Goal: Task Accomplishment & Management: Use online tool/utility

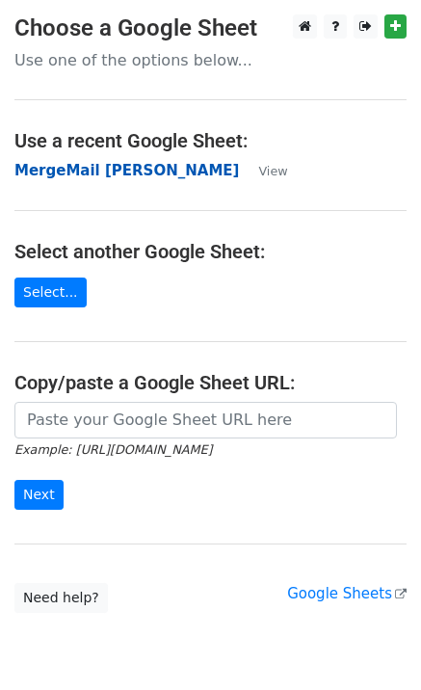
click at [67, 179] on strong "MergeMail [PERSON_NAME]" at bounding box center [126, 170] width 225 height 17
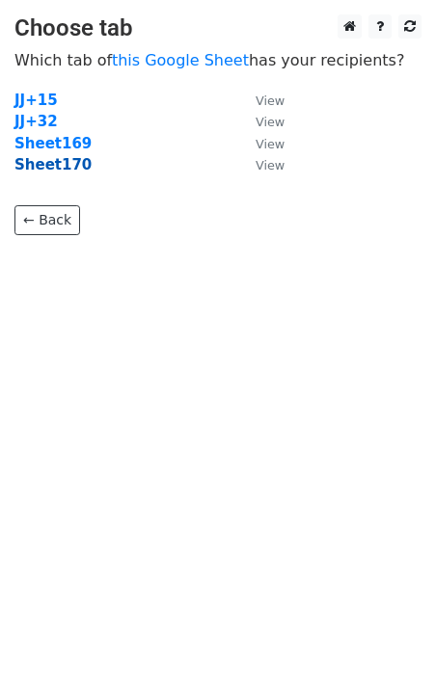
click at [60, 172] on strong "Sheet170" at bounding box center [52, 164] width 77 height 17
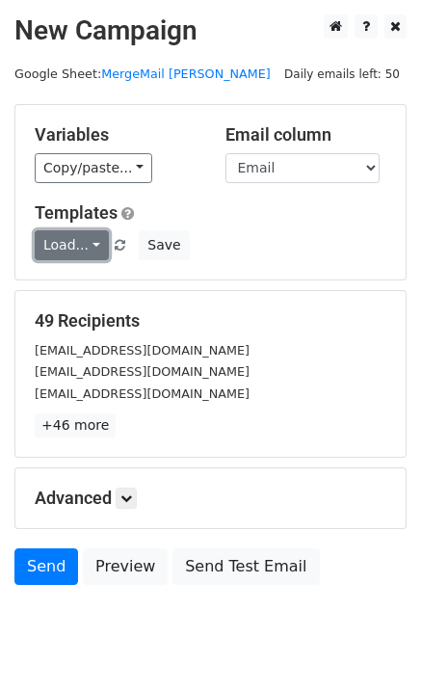
click at [73, 240] on link "Load..." at bounding box center [72, 245] width 74 height 30
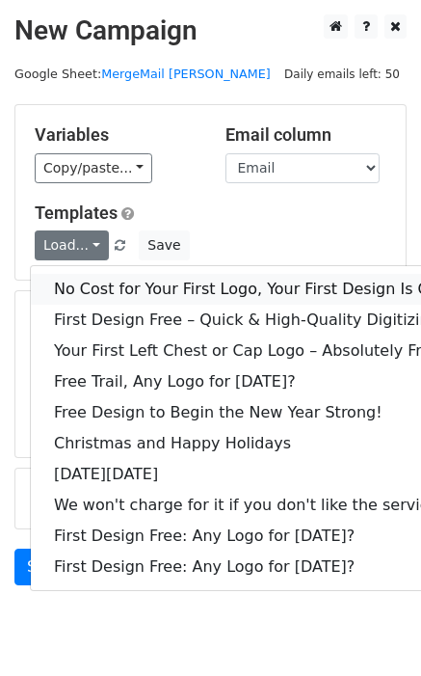
click at [99, 287] on link "No Cost for Your First Logo, Your First Design Is On Us!" at bounding box center [262, 289] width 463 height 31
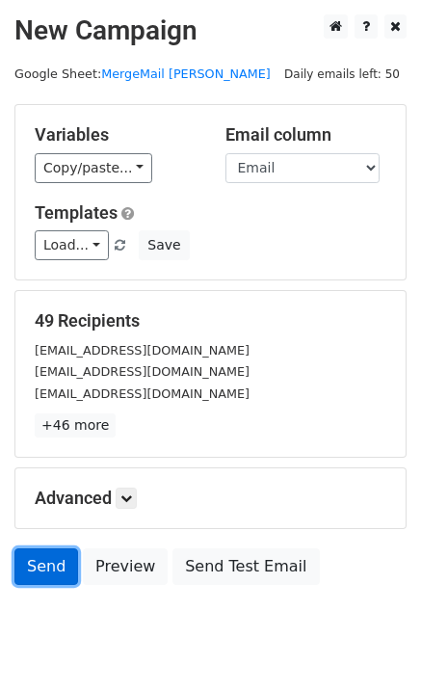
click at [56, 554] on link "Send" at bounding box center [46, 567] width 64 height 37
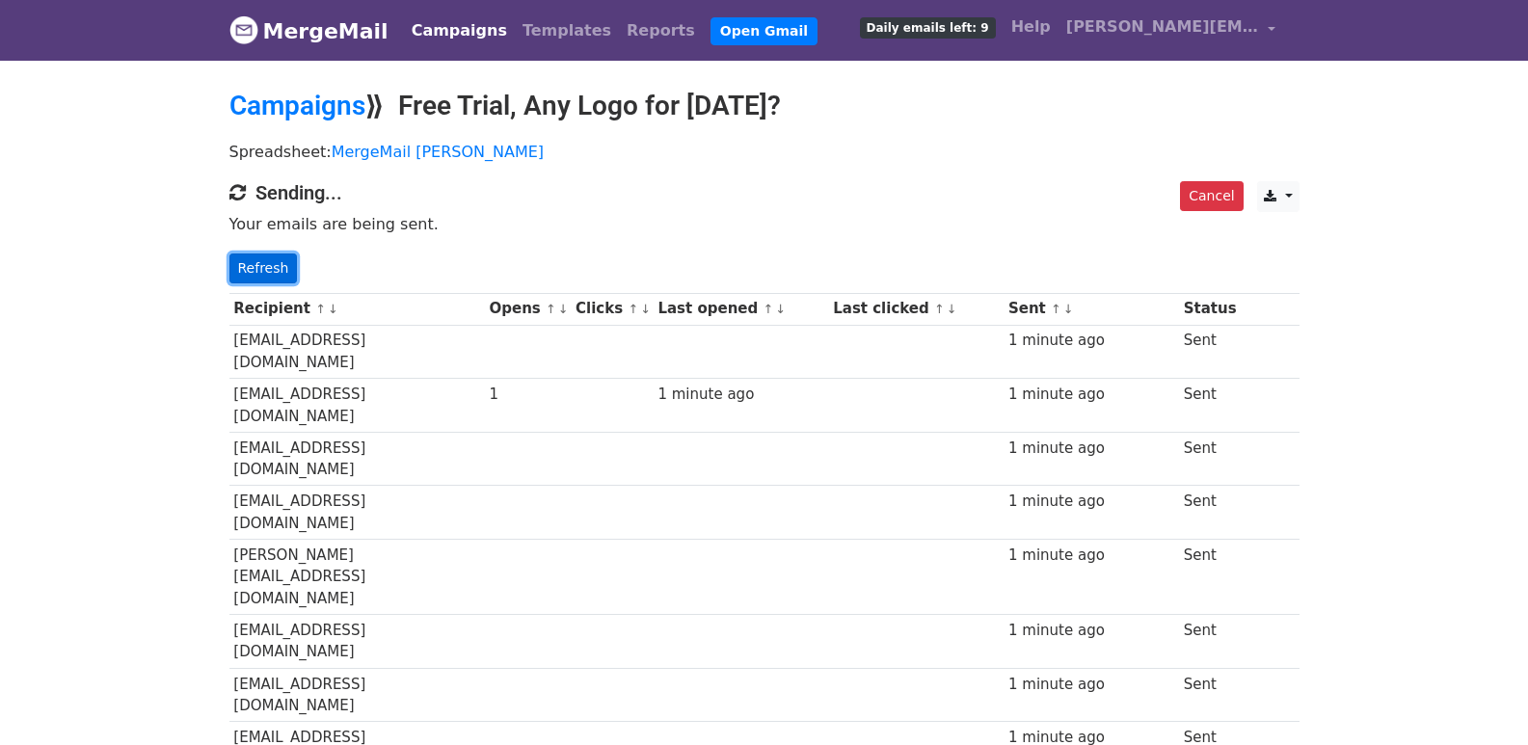
click at [253, 270] on link "Refresh" at bounding box center [263, 269] width 68 height 30
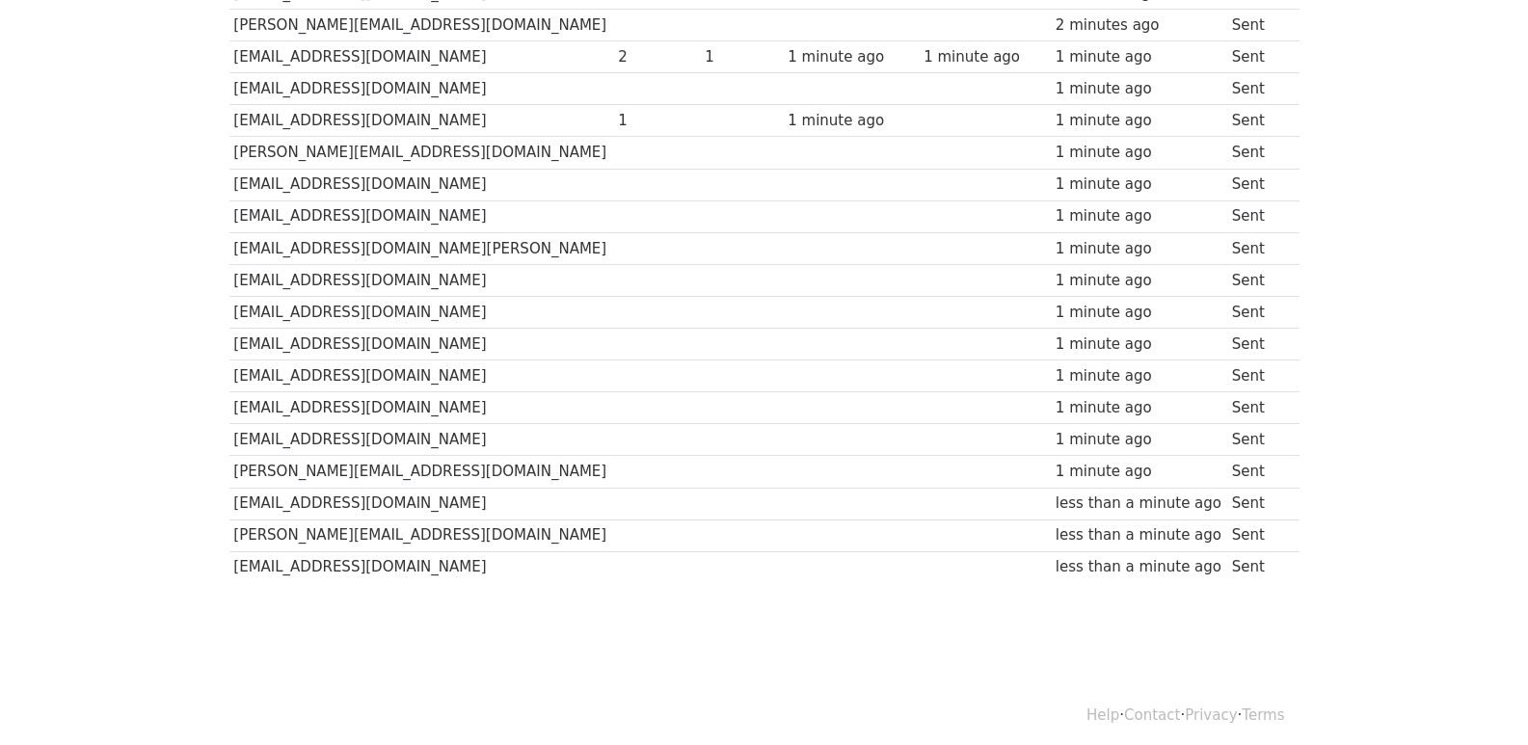
scroll to position [1310, 0]
